Goal: Transaction & Acquisition: Obtain resource

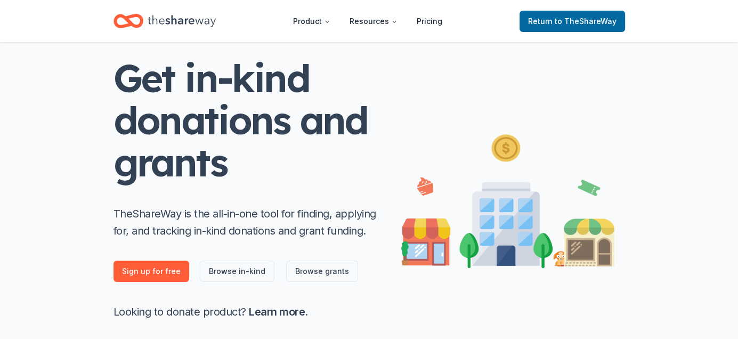
scroll to position [107, 0]
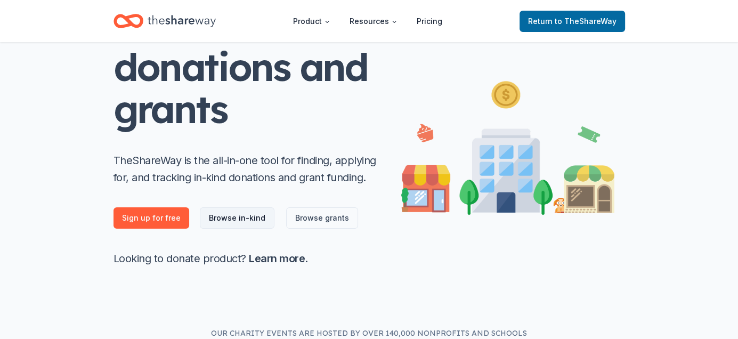
click at [239, 217] on link "Browse in-kind" at bounding box center [237, 217] width 75 height 21
click at [153, 218] on link "Sign up for free" at bounding box center [152, 217] width 76 height 21
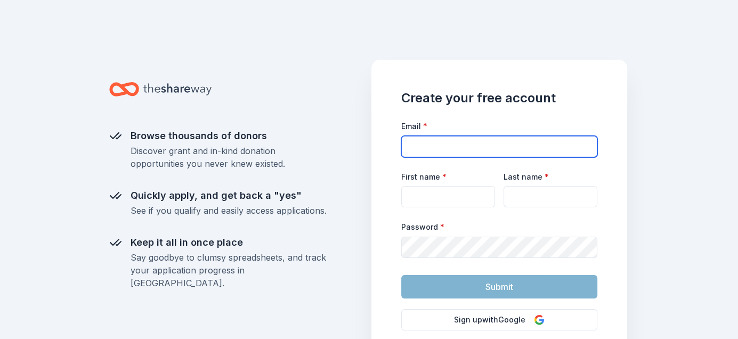
click at [431, 140] on input "Email *" at bounding box center [499, 146] width 196 height 21
type input "horsetalesfarm@yahoo.com"
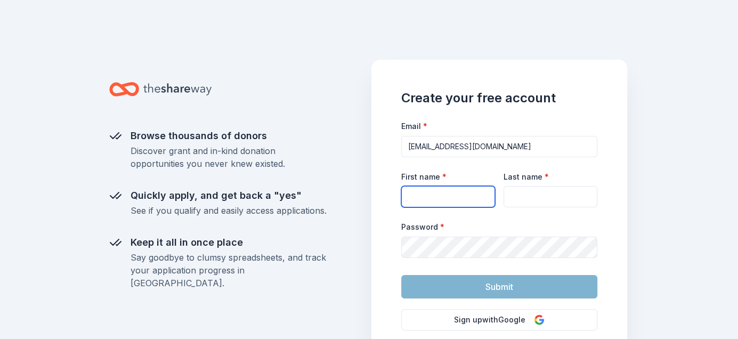
type input "Pamela"
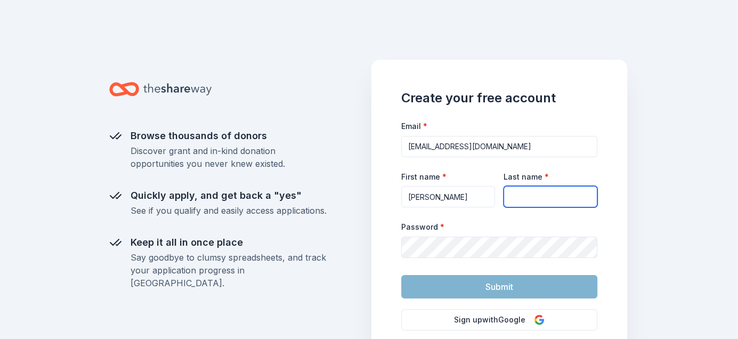
type input "Swanson"
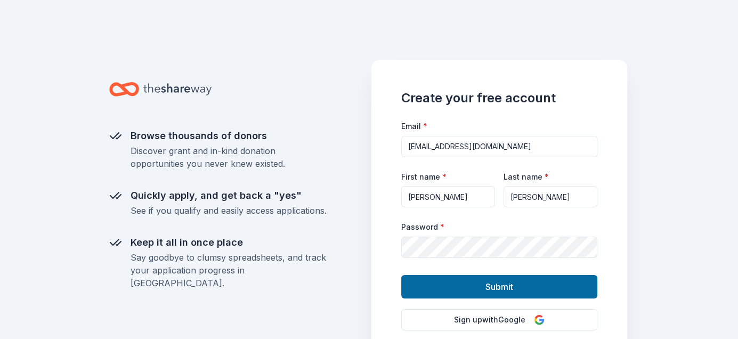
click at [492, 288] on span "Submit" at bounding box center [500, 287] width 28 height 14
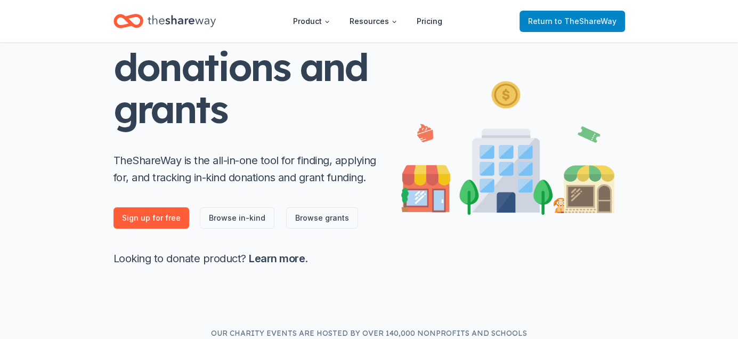
click at [582, 25] on span "to TheShareWay" at bounding box center [586, 21] width 62 height 9
click at [576, 22] on span "to TheShareWay" at bounding box center [586, 21] width 62 height 9
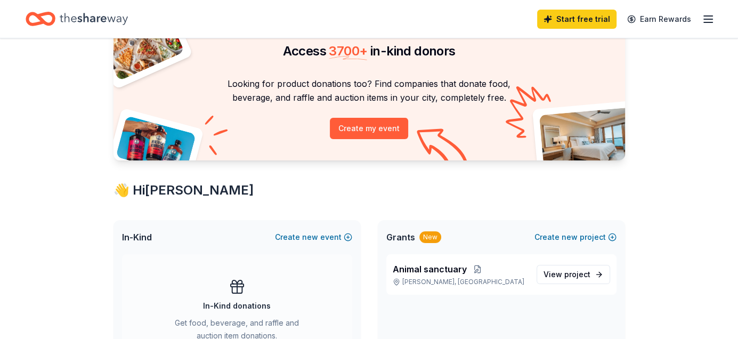
scroll to position [0, 0]
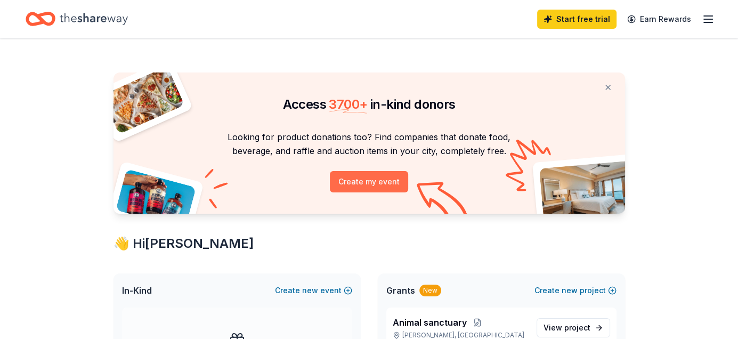
click at [376, 185] on button "Create my event" at bounding box center [369, 181] width 78 height 21
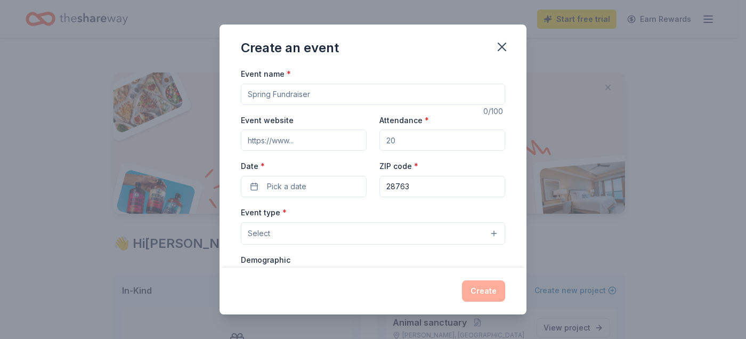
click at [316, 93] on input "Event name *" at bounding box center [373, 94] width 264 height 21
type input "Fall Fundraiser"
click at [500, 48] on icon "button" at bounding box center [502, 46] width 15 height 15
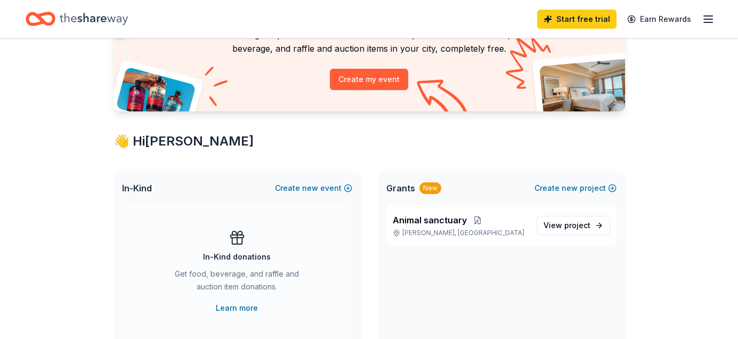
scroll to position [107, 0]
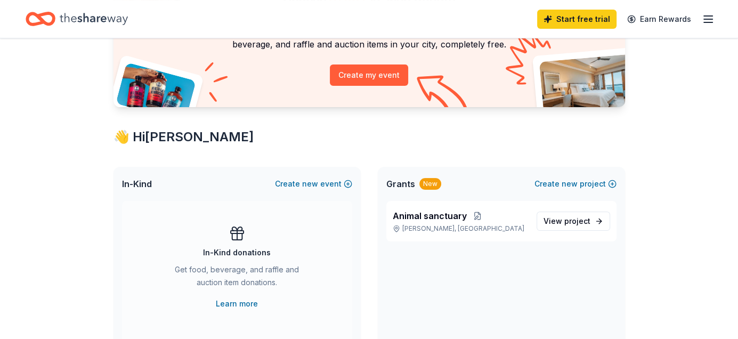
click at [403, 186] on span "Grants" at bounding box center [401, 184] width 29 height 13
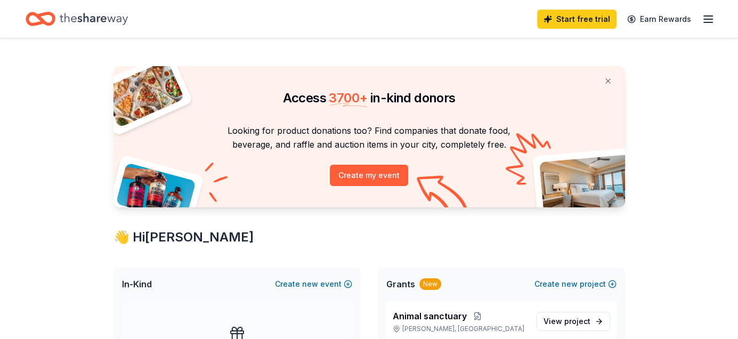
scroll to position [0, 0]
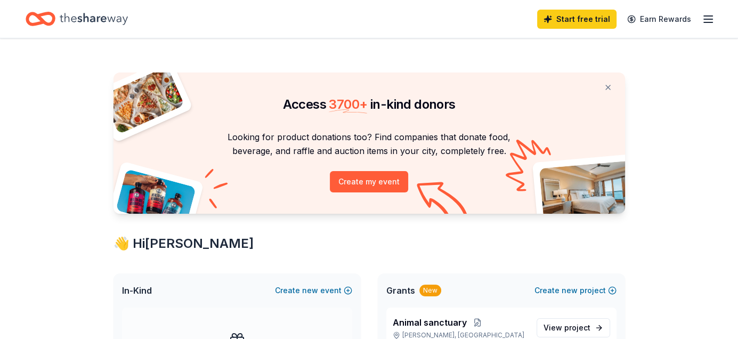
click at [707, 21] on icon "button" at bounding box center [708, 19] width 13 height 13
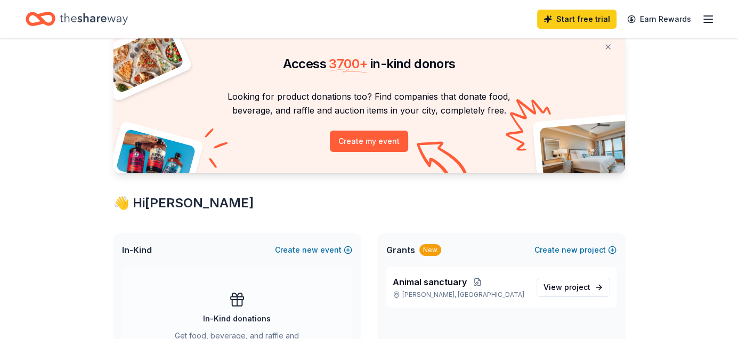
scroll to position [107, 0]
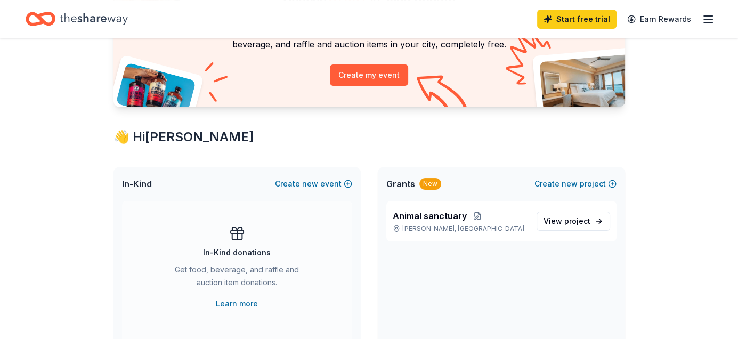
click at [396, 189] on span "Grants" at bounding box center [401, 184] width 29 height 13
click at [412, 218] on span "Animal sanctuary" at bounding box center [430, 216] width 74 height 13
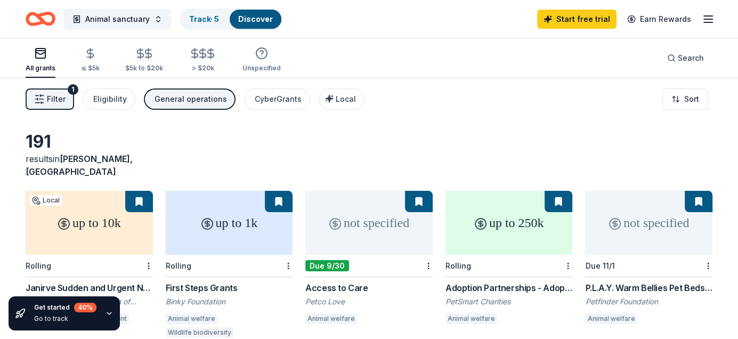
click at [624, 64] on div "All grants ≤ $5k $5k to $20k > $20k Unspecified Search" at bounding box center [369, 57] width 687 height 39
click at [682, 60] on span "Search" at bounding box center [691, 58] width 26 height 13
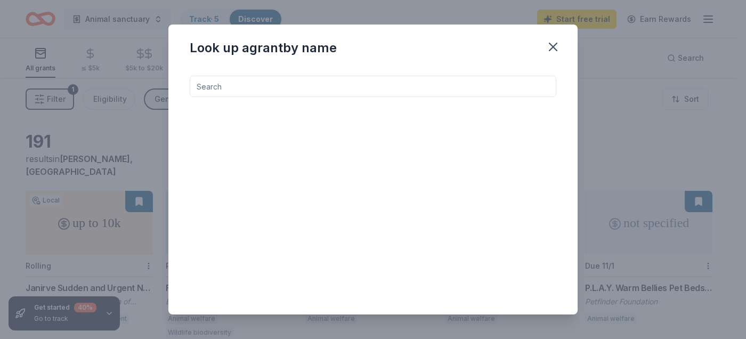
click at [279, 88] on input at bounding box center [373, 86] width 367 height 21
type input "i9ujn 4s4xsx"
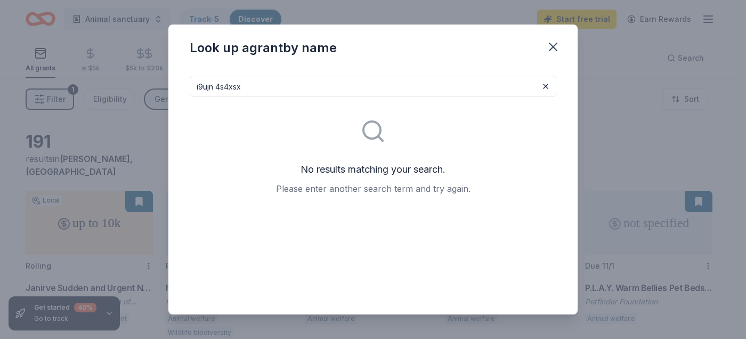
click at [608, 88] on div "Look up a grant by name i9ujn 4s4xsx No results matching your search. Please en…" at bounding box center [373, 169] width 746 height 339
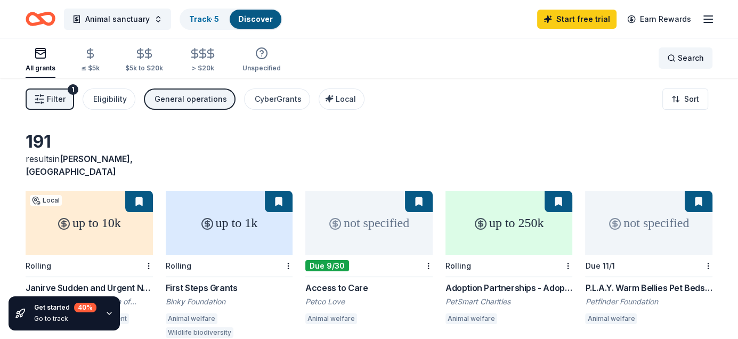
click at [669, 59] on div "Search" at bounding box center [686, 58] width 37 height 13
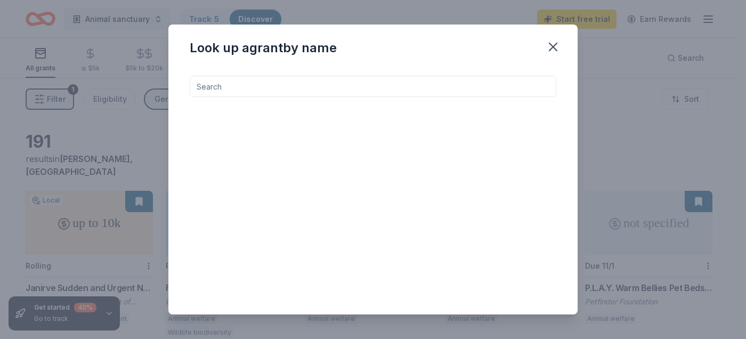
click at [260, 91] on input at bounding box center [373, 86] width 367 height 21
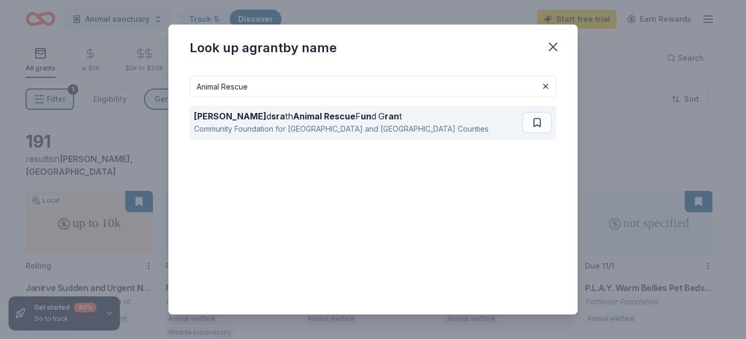
type input "Animal Rescue"
click at [293, 119] on strong "Animal Rescue" at bounding box center [324, 116] width 62 height 11
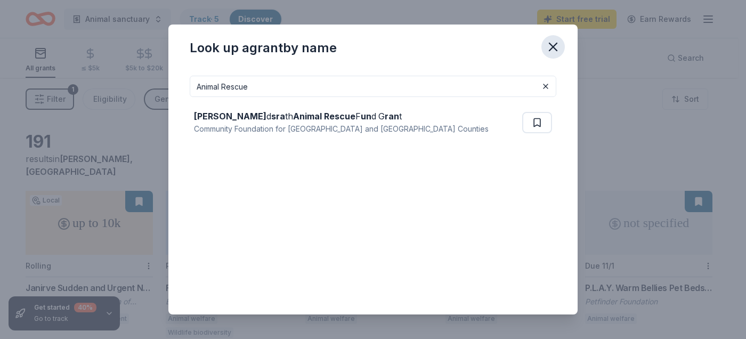
click at [555, 46] on icon "button" at bounding box center [553, 46] width 15 height 15
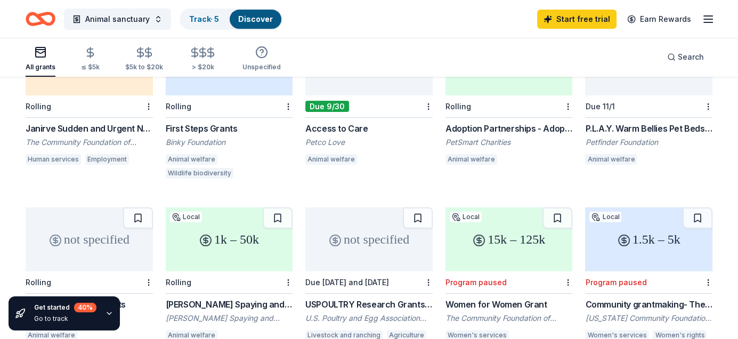
scroll to position [160, 0]
click at [227, 212] on div "1k – 50k" at bounding box center [229, 239] width 127 height 64
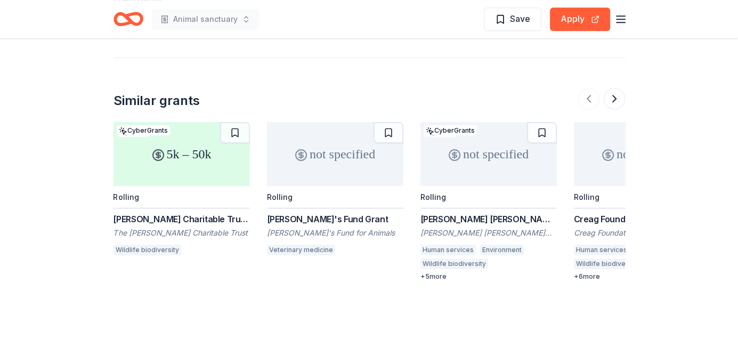
scroll to position [1120, 0]
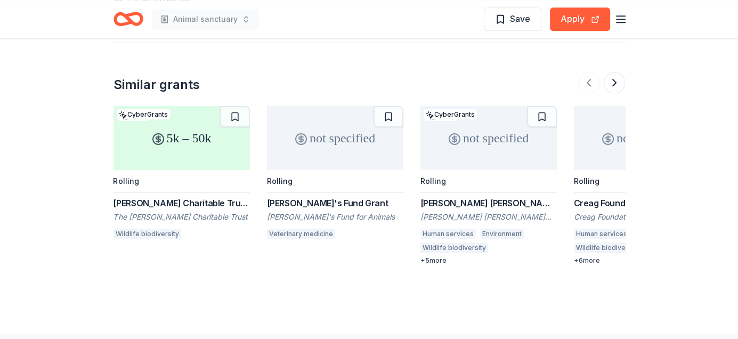
click at [303, 197] on div "[PERSON_NAME]'s Fund Grant" at bounding box center [335, 203] width 136 height 13
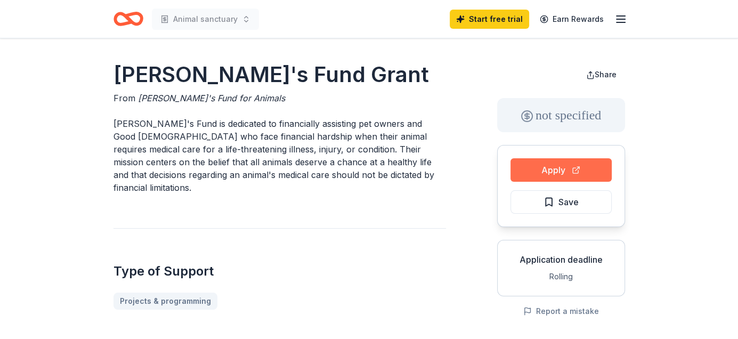
click at [557, 171] on button "Apply" at bounding box center [561, 169] width 101 height 23
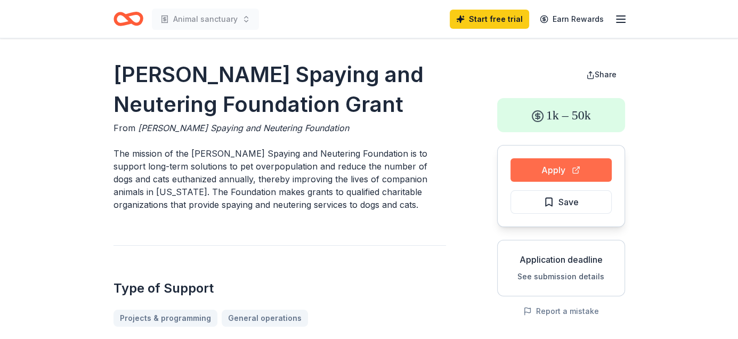
click at [549, 168] on button "Apply" at bounding box center [561, 169] width 101 height 23
